Goal: Find specific page/section: Find specific page/section

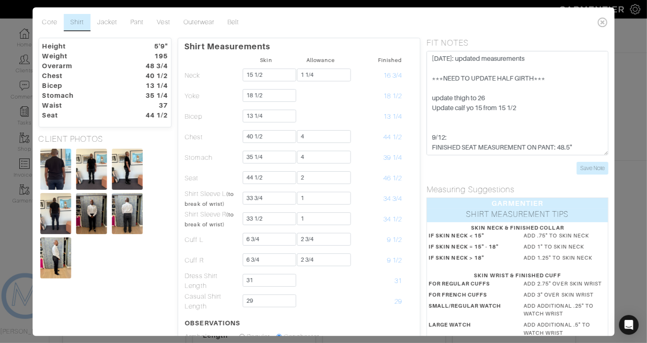
click at [28, 92] on div "Core Shirt Jacket Pant Vest Outerwear Belt Height 5'9" Weight 195 Overarm 48 3/…" at bounding box center [323, 171] width 647 height 343
click at [14, 115] on div "Core Shirt Jacket Pant Vest Outerwear Belt Height 5'9" Weight 195 Overarm 48 3/…" at bounding box center [323, 171] width 647 height 343
click at [603, 23] on icon at bounding box center [602, 22] width 17 height 16
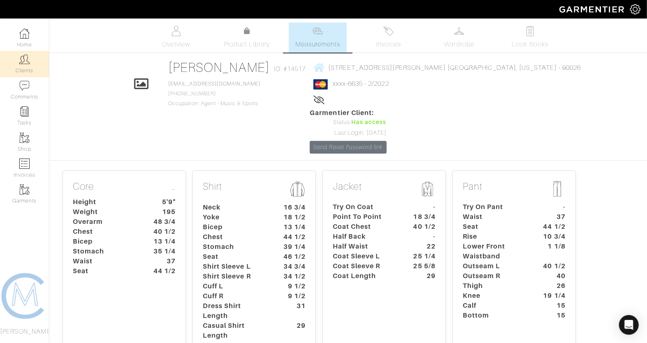
click at [25, 68] on link "Clients" at bounding box center [24, 64] width 49 height 26
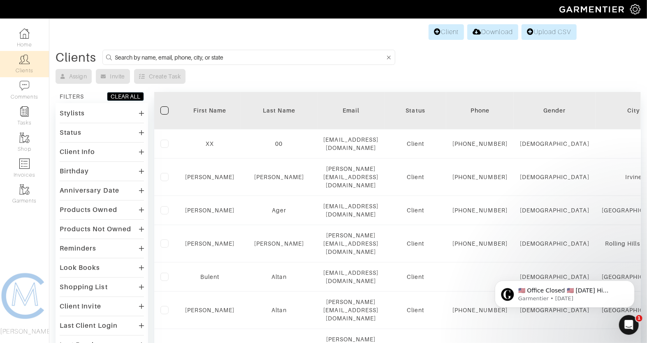
click at [122, 57] on input at bounding box center [250, 57] width 270 height 10
type input "e"
type input "william"
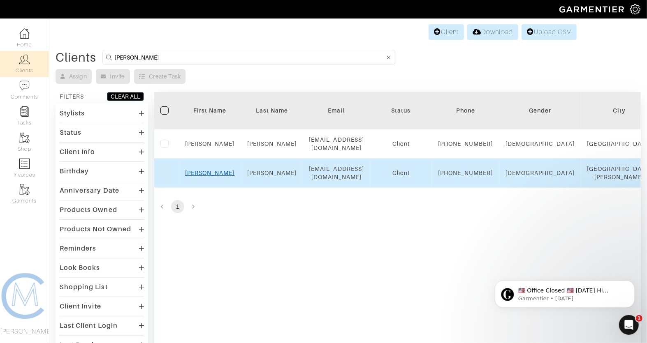
click at [213, 176] on link "William" at bounding box center [210, 173] width 50 height 7
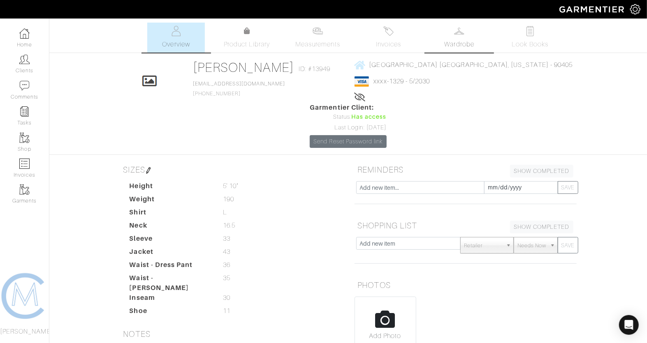
click at [477, 27] on link "Wardrobe" at bounding box center [460, 38] width 58 height 30
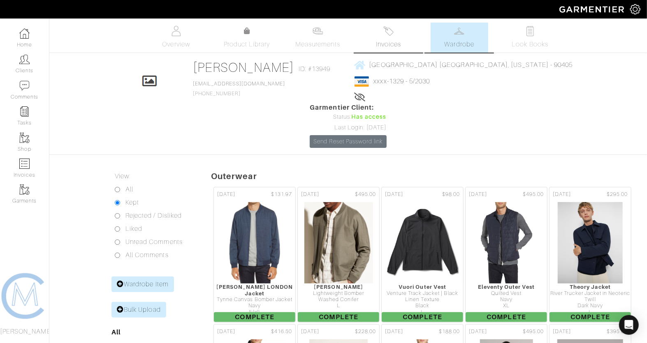
click at [401, 49] on span "Invoices" at bounding box center [388, 44] width 25 height 10
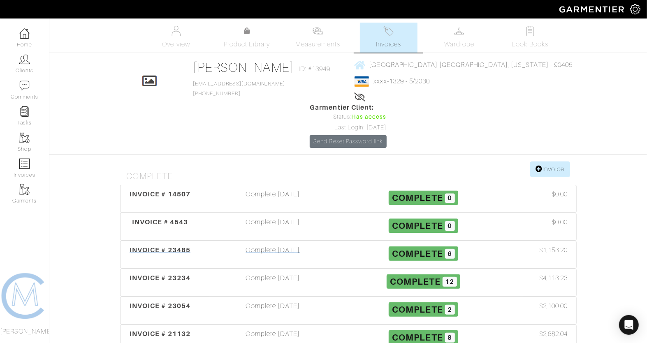
click at [257, 246] on div "Complete [DATE]" at bounding box center [273, 255] width 151 height 19
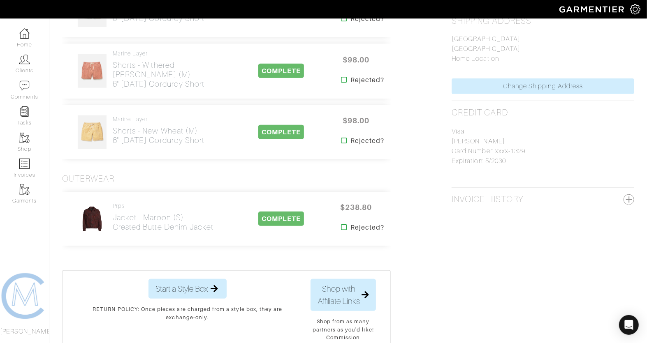
scroll to position [285, 0]
